Goal: Transaction & Acquisition: Purchase product/service

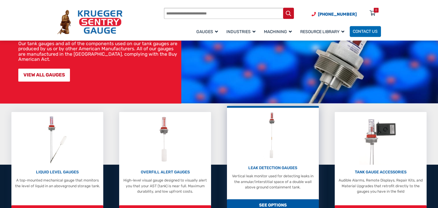
scroll to position [66, 0]
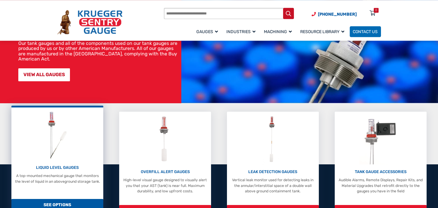
click at [53, 131] on img at bounding box center [58, 135] width 28 height 50
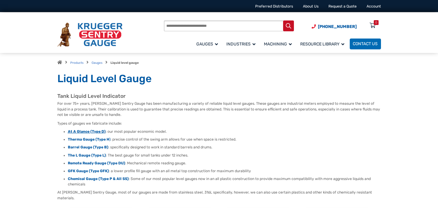
click at [83, 133] on strong "At A Glance (Type D)" at bounding box center [87, 131] width 38 height 4
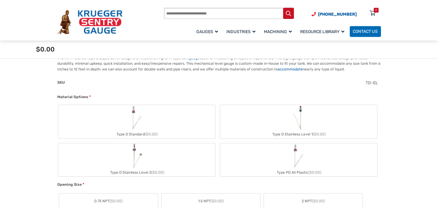
scroll to position [166, 0]
click at [162, 119] on label "Type D Standard ($0.00)" at bounding box center [136, 121] width 157 height 33
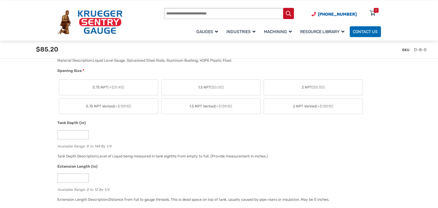
scroll to position [298, 0]
click at [299, 86] on label "2 NPT ($0.00)" at bounding box center [313, 86] width 99 height 15
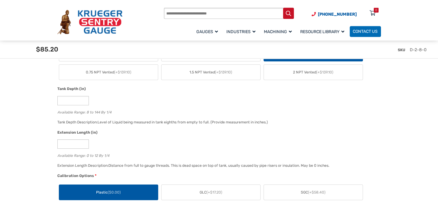
scroll to position [332, 0]
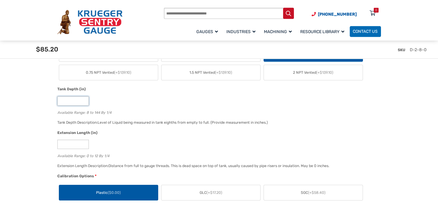
drag, startPoint x: 69, startPoint y: 100, endPoint x: 36, endPoint y: 104, distance: 33.3
click at [57, 104] on input "*" at bounding box center [73, 100] width 32 height 9
type input "*"
type input "**"
click at [121, 194] on label "Plastic ($0.00)" at bounding box center [108, 192] width 99 height 15
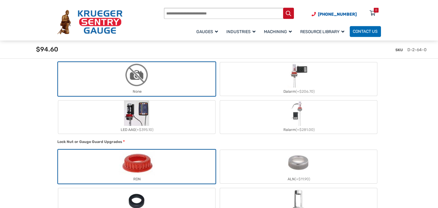
scroll to position [497, 0]
click at [141, 163] on img "RDN" at bounding box center [137, 161] width 36 height 25
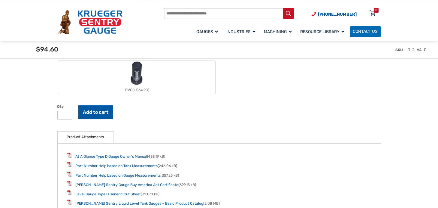
scroll to position [662, 0]
